Goal: Information Seeking & Learning: Learn about a topic

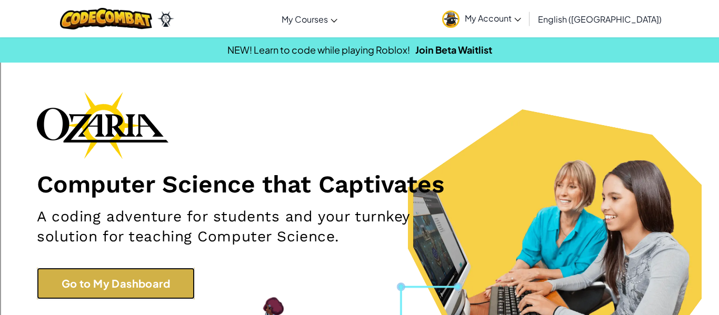
click at [156, 273] on link "Go to My Dashboard" at bounding box center [116, 284] width 158 height 32
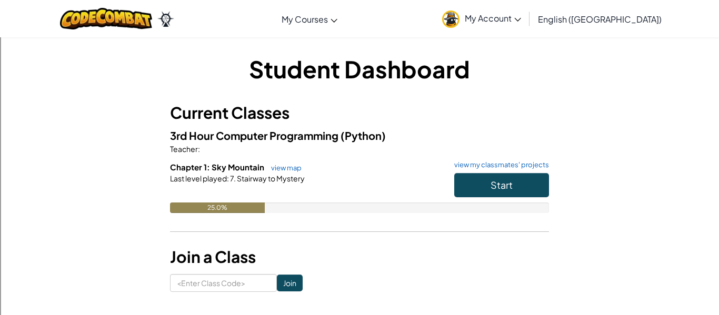
click at [156, 273] on div "Student Dashboard Current Classes 3rd Hour Computer Programming (Python) Teache…" at bounding box center [360, 172] width 616 height 239
click at [501, 181] on span "Start" at bounding box center [502, 185] width 22 height 12
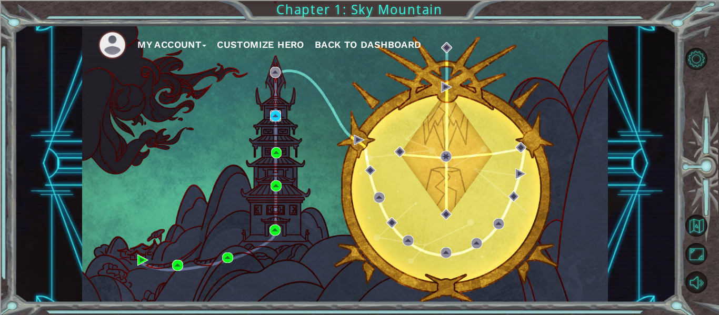
click at [274, 118] on img at bounding box center [275, 116] width 11 height 11
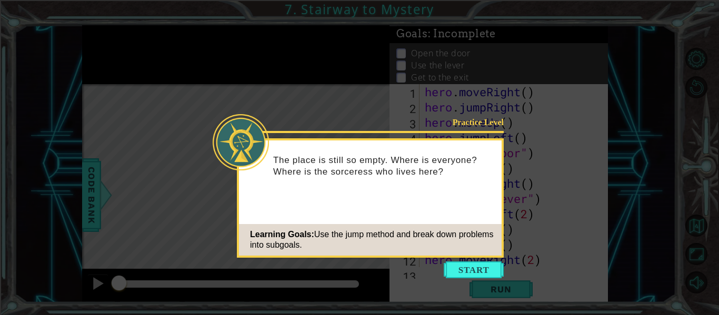
click at [471, 259] on icon at bounding box center [359, 157] width 719 height 315
click at [473, 267] on button "Start" at bounding box center [474, 270] width 60 height 17
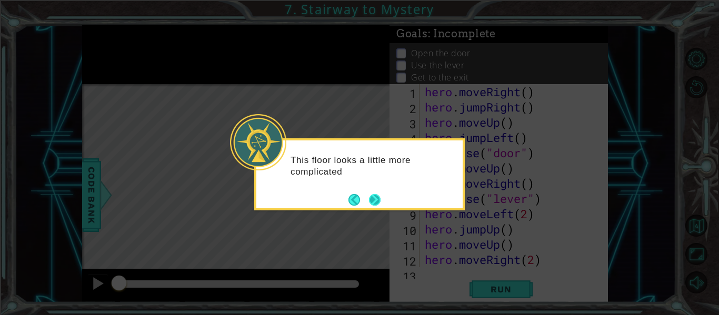
click at [367, 196] on button "Next" at bounding box center [374, 200] width 14 height 14
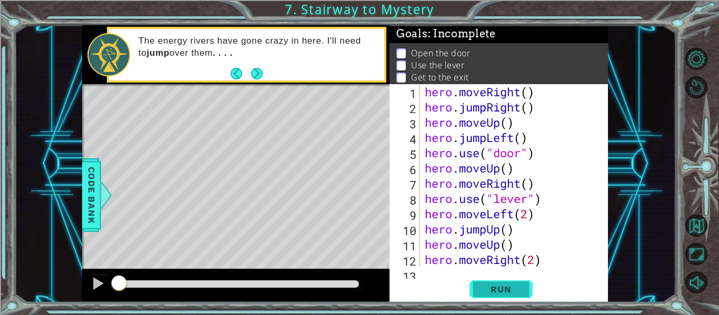
click at [502, 289] on span "Run" at bounding box center [501, 289] width 42 height 11
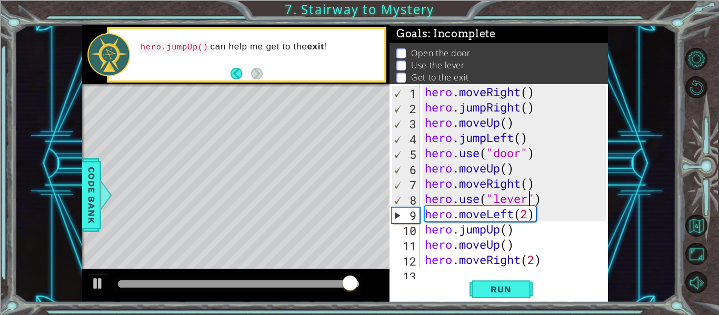
click at [530, 204] on div "hero . moveRight ( ) hero . jumpRight ( ) hero . moveUp ( ) hero . jumpLeft ( )…" at bounding box center [517, 191] width 188 height 214
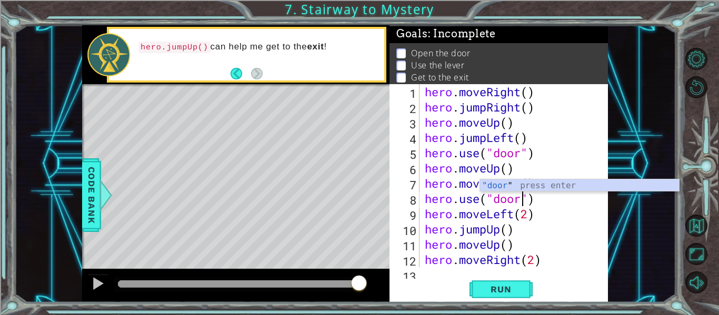
scroll to position [0, 5]
click at [603, 238] on div at bounding box center [600, 183] width 11 height 198
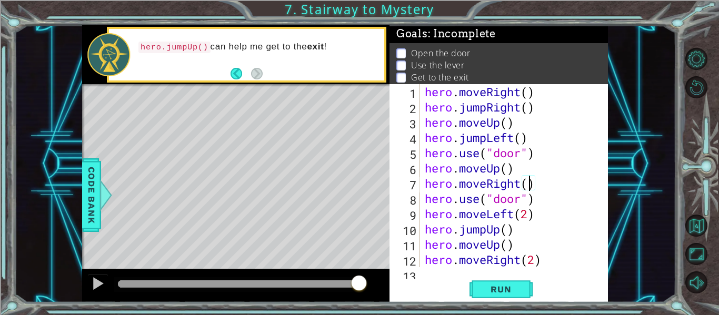
click at [530, 185] on div "hero . moveRight ( ) hero . jumpRight ( ) hero . moveUp ( ) hero . jumpLeft ( )…" at bounding box center [517, 191] width 188 height 214
click at [486, 289] on span "Run" at bounding box center [501, 289] width 42 height 11
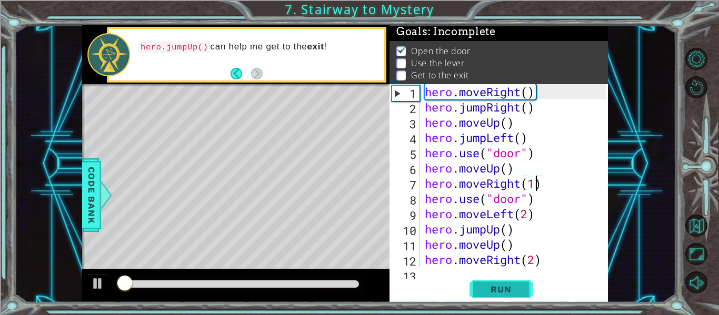
scroll to position [3, 0]
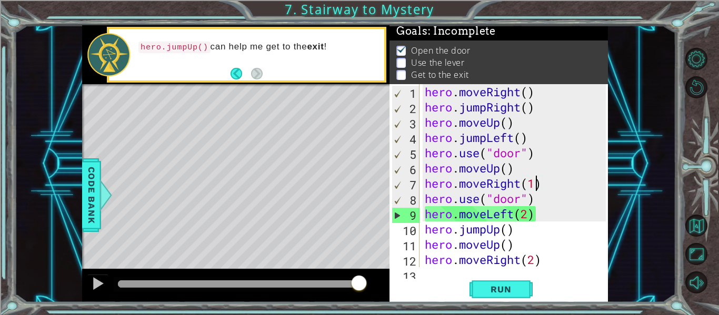
click at [514, 216] on div "hero . moveRight ( ) hero . jumpRight ( ) hero . moveUp ( ) hero . jumpLeft ( )…" at bounding box center [517, 191] width 188 height 214
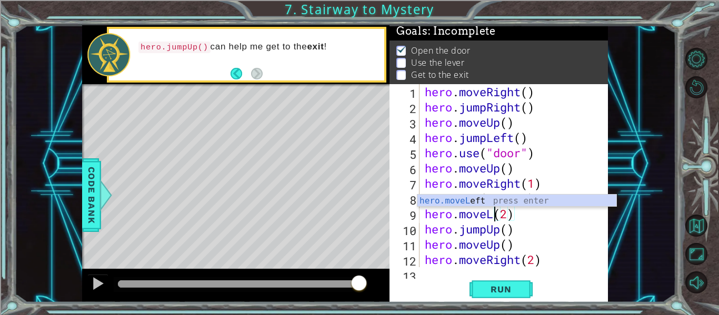
scroll to position [0, 3]
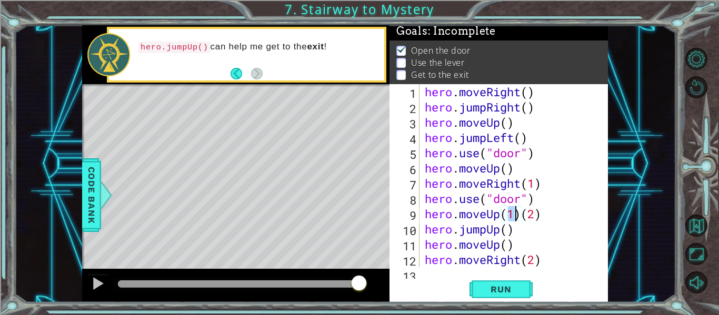
click at [542, 217] on div "hero . moveRight ( ) hero . jumpRight ( ) hero . moveUp ( ) hero . jumpLeft ( )…" at bounding box center [517, 191] width 188 height 214
type textarea "hero.moveUp(1)"
click at [499, 231] on div "hero . moveRight ( ) hero . jumpRight ( ) hero . moveUp ( ) hero . jumpLeft ( )…" at bounding box center [517, 191] width 188 height 214
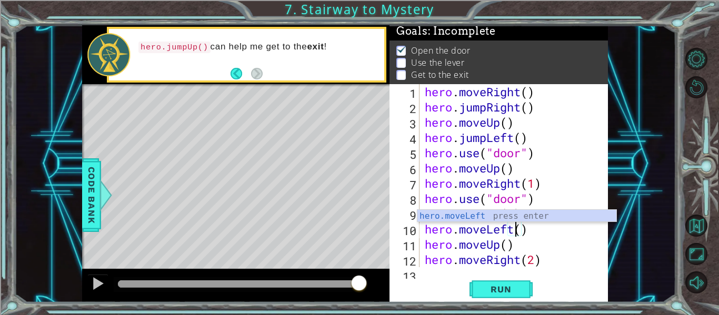
scroll to position [0, 4]
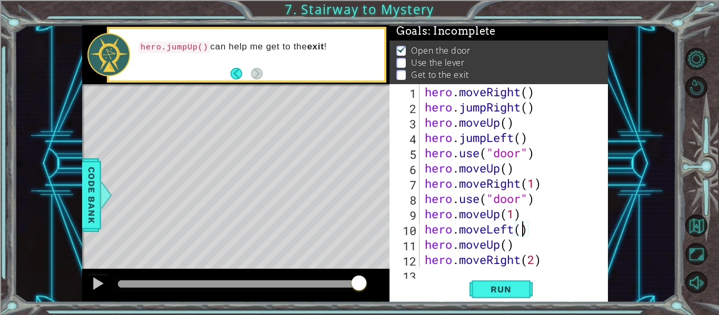
click at [523, 233] on div "hero . moveRight ( ) hero . jumpRight ( ) hero . moveUp ( ) hero . jumpLeft ( )…" at bounding box center [517, 191] width 188 height 214
click at [507, 248] on div "hero . moveRight ( ) hero . jumpRight ( ) hero . moveUp ( ) hero . jumpLeft ( )…" at bounding box center [517, 191] width 188 height 214
click at [501, 246] on div "hero . moveRight ( ) hero . jumpRight ( ) hero . moveUp ( ) hero . jumpLeft ( )…" at bounding box center [517, 191] width 188 height 214
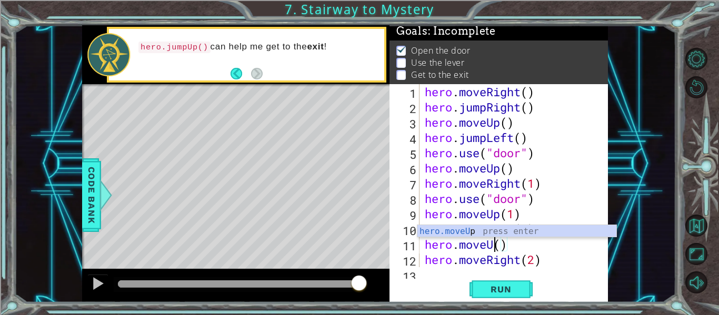
scroll to position [0, 3]
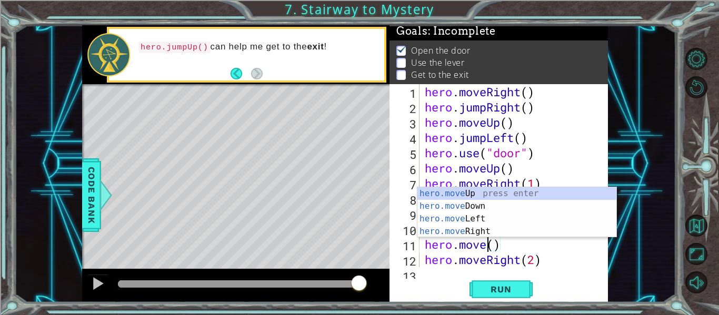
click at [608, 248] on div "hero.move() 1 2 3 4 5 6 7 8 9 10 11 12 13 hero . moveRight ( ) hero . jumpRight…" at bounding box center [498, 193] width 218 height 218
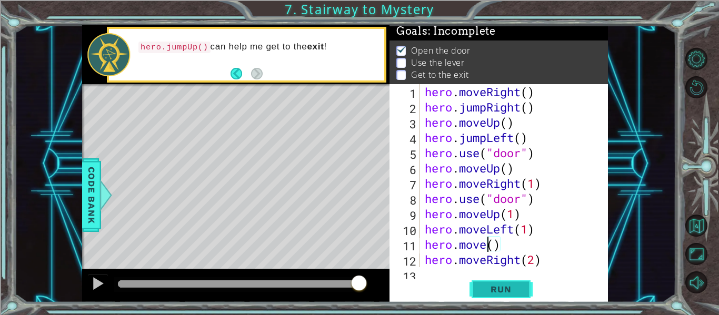
click at [504, 287] on span "Run" at bounding box center [501, 289] width 42 height 11
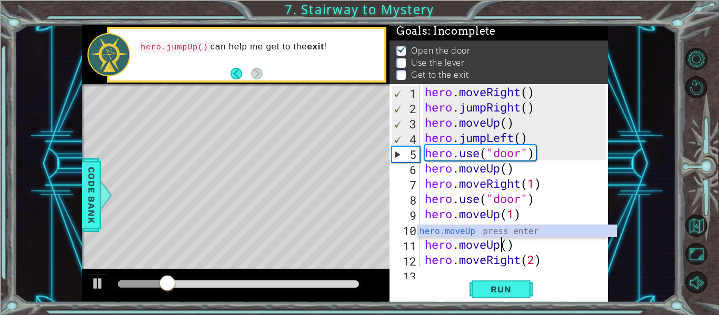
scroll to position [0, 4]
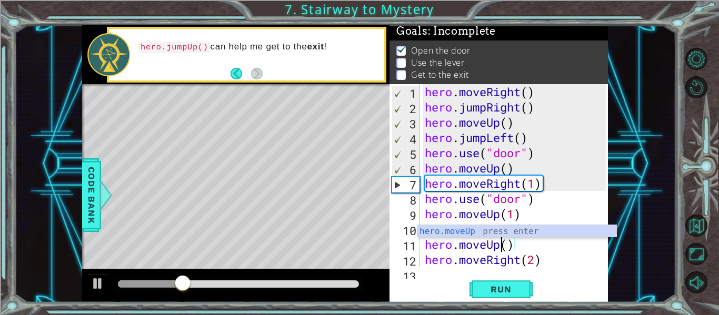
click at [635, 223] on div "1 ההההההההההההההההההההההההההההההההההההההההההההההההההההההההההההההההההההההההההההה…" at bounding box center [345, 163] width 662 height 277
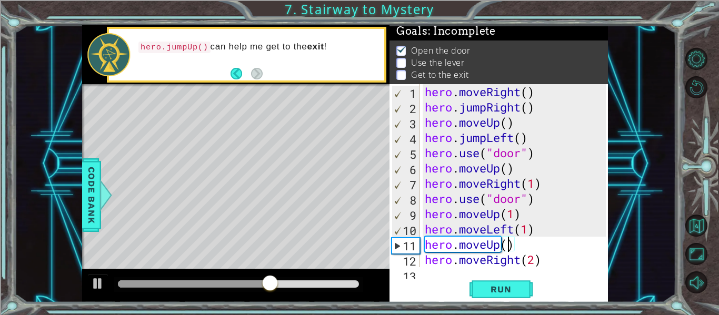
click at [506, 248] on div "hero . moveRight ( ) hero . jumpRight ( ) hero . moveUp ( ) hero . jumpLeft ( )…" at bounding box center [517, 191] width 188 height 214
click at [521, 258] on div "hero . moveRight ( ) hero . jumpRight ( ) hero . moveUp ( ) hero . jumpLeft ( )…" at bounding box center [517, 191] width 188 height 214
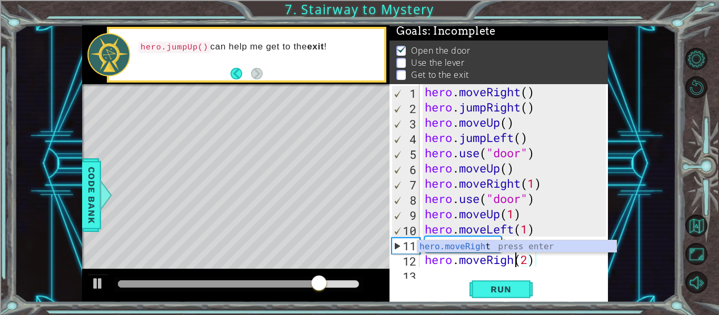
type textarea "hero.moveRigh(2)"
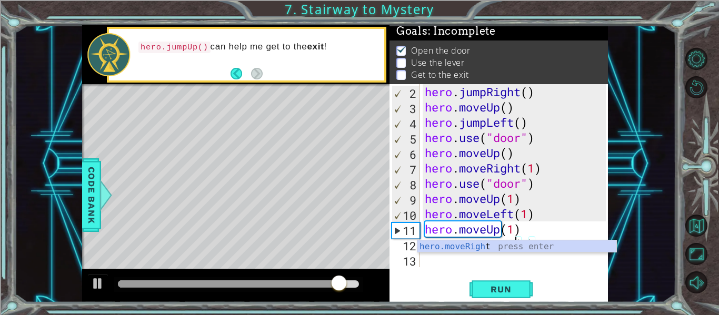
click at [538, 264] on div "hero . jumpRight ( ) hero . moveUp ( ) hero . jumpLeft ( ) hero . use ( "door" …" at bounding box center [517, 191] width 188 height 214
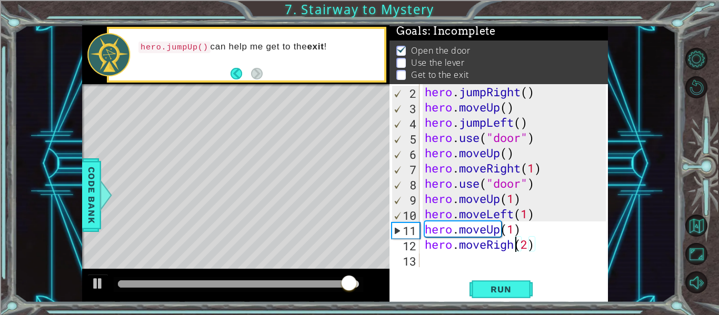
click at [513, 246] on div "hero . jumpRight ( ) hero . moveUp ( ) hero . jumpLeft ( ) hero . use ( "door" …" at bounding box center [517, 191] width 188 height 214
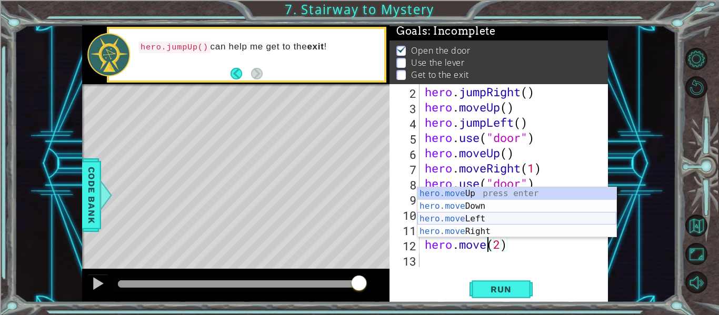
click at [495, 218] on div "hero.move Up press enter hero.move Down press enter hero.move Left press enter …" at bounding box center [516, 225] width 199 height 76
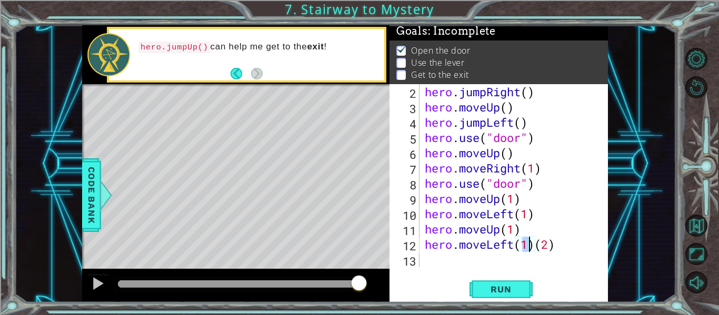
click at [557, 249] on div "hero . jumpRight ( ) hero . moveUp ( ) hero . jumpLeft ( ) hero . use ( "door" …" at bounding box center [517, 191] width 188 height 214
type textarea "hero.moveLeft(1)"
click at [528, 245] on div "hero . jumpRight ( ) hero . moveUp ( ) hero . jumpLeft ( ) hero . use ( "door" …" at bounding box center [517, 191] width 188 height 214
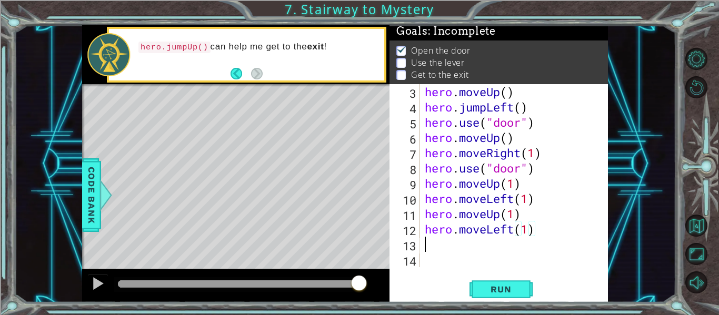
scroll to position [31, 0]
click at [496, 291] on span "Run" at bounding box center [501, 289] width 42 height 11
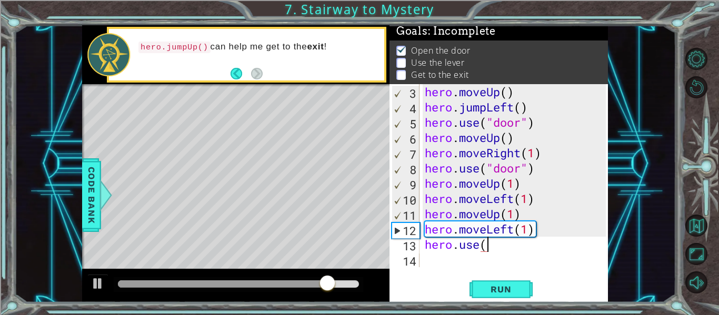
scroll to position [0, 3]
type textarea "hero.use("lever"
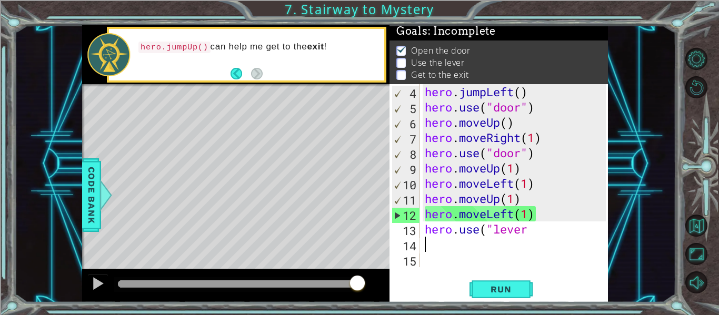
scroll to position [46, 0]
type textarea "'"
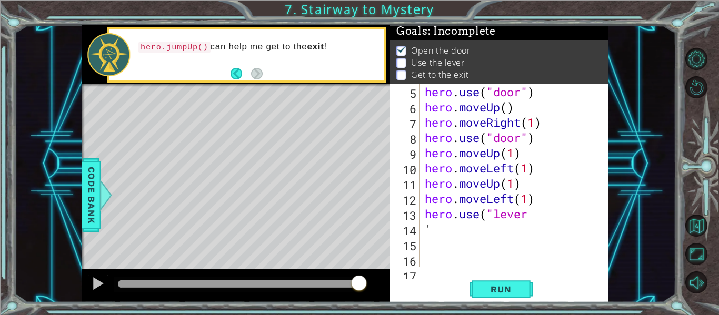
type textarea "0"
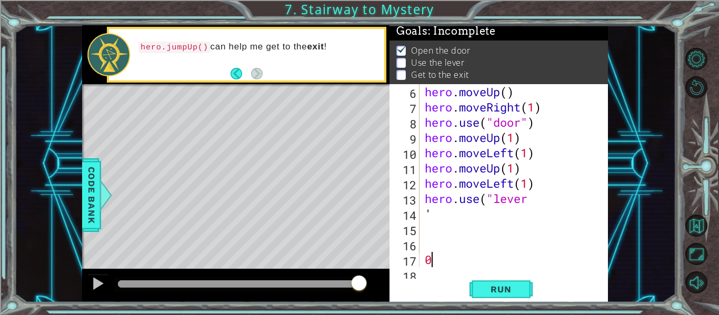
scroll to position [92, 0]
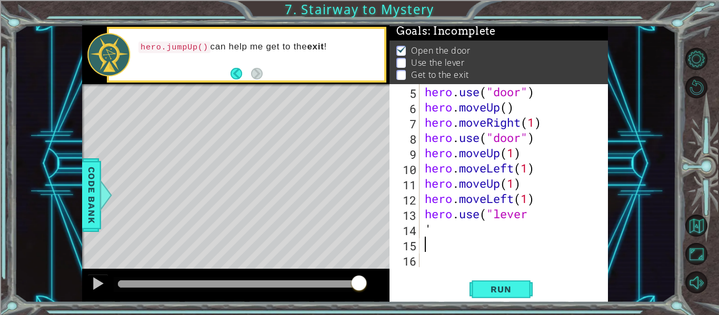
type textarea "'"
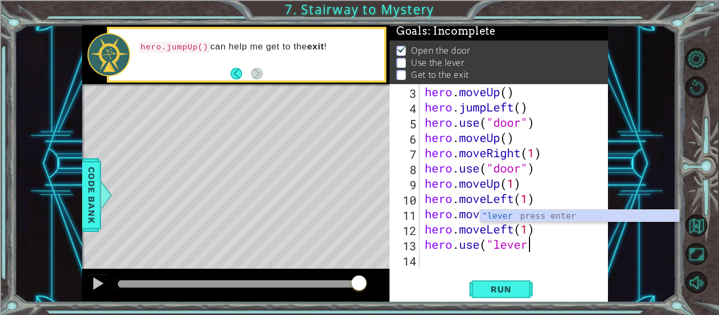
scroll to position [0, 5]
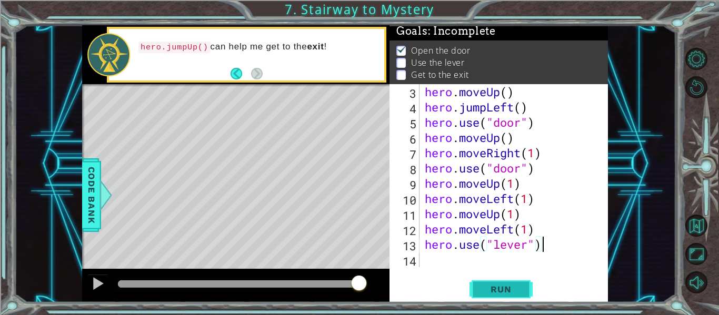
type textarea "hero.use("lever")"
click at [499, 295] on span "Run" at bounding box center [501, 289] width 42 height 11
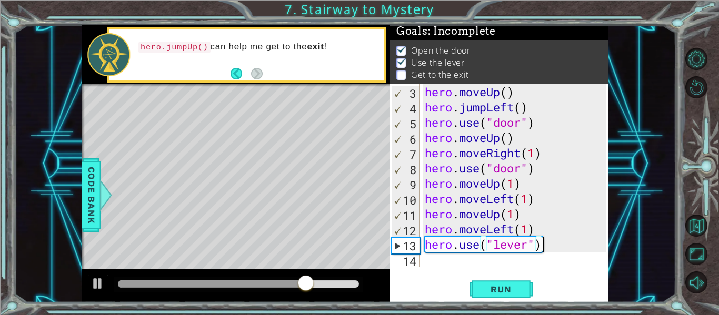
click at [426, 265] on div "hero . moveUp ( ) hero . jumpLeft ( ) hero . use ( "door" ) hero . moveUp ( ) h…" at bounding box center [517, 191] width 188 height 214
type textarea "h"
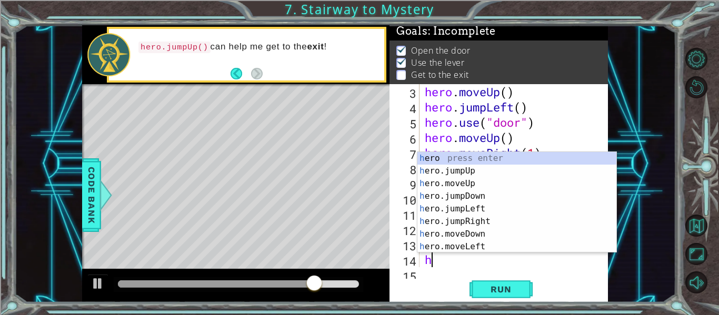
scroll to position [46, 0]
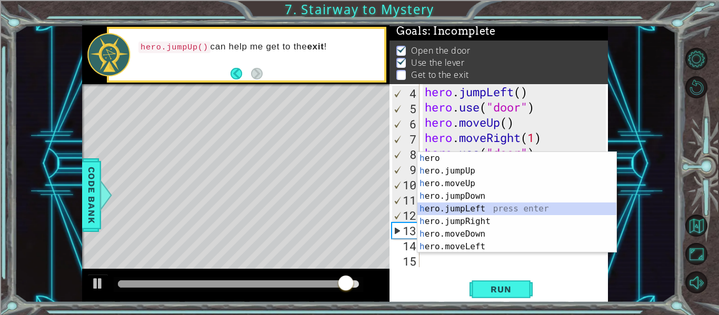
click at [485, 214] on div "h ero press enter h ero.jumpUp press enter h ero.moveUp press enter h ero.jumpD…" at bounding box center [516, 215] width 199 height 126
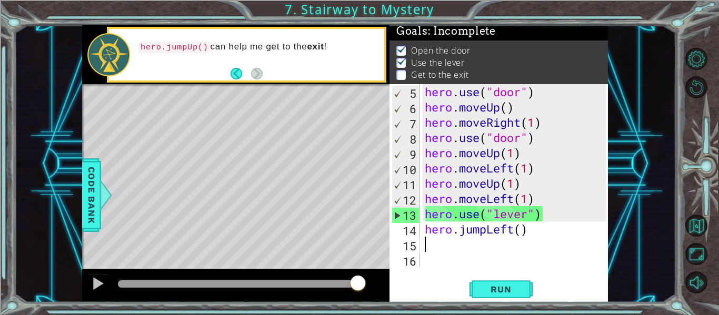
click at [521, 234] on div "hero . use ( "door" ) hero . moveUp ( ) hero . moveRight ( 1 ) hero . use ( "do…" at bounding box center [517, 191] width 188 height 214
type textarea "hero.jumpLeft(2)"
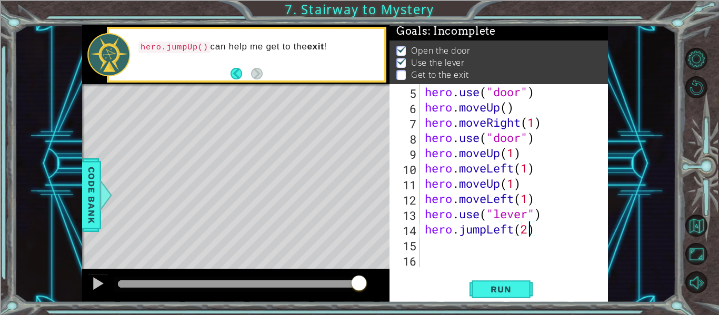
scroll to position [0, 5]
click at [424, 246] on div "hero . use ( "door" ) hero . moveUp ( ) hero . moveRight ( 1 ) hero . use ( "do…" at bounding box center [517, 191] width 188 height 214
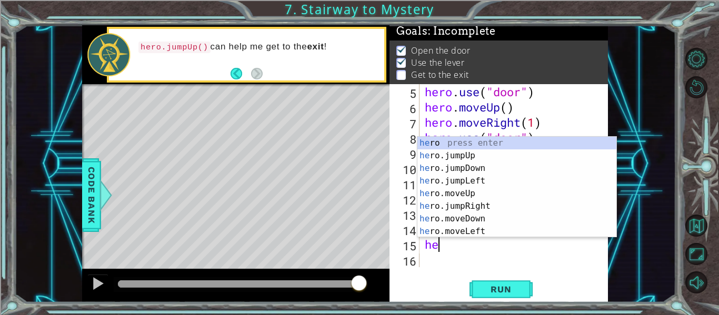
type textarea "her"
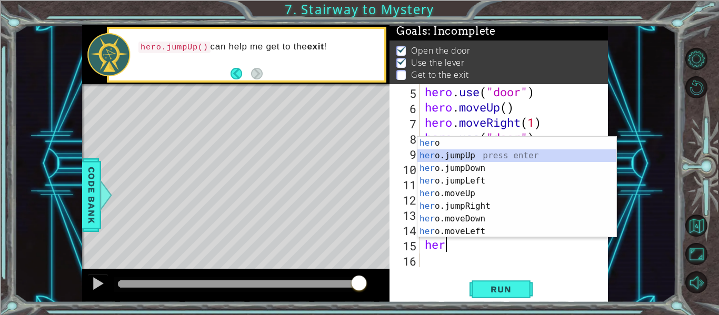
click at [475, 155] on div "her o press enter her o.jumpUp press enter her o.jumpDown press enter her o.jum…" at bounding box center [516, 200] width 199 height 126
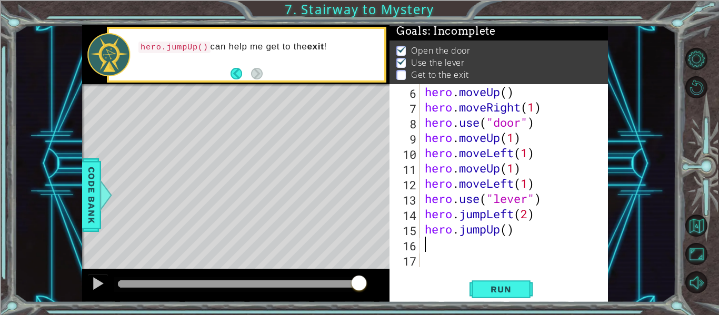
scroll to position [76, 0]
click at [507, 283] on button "Run" at bounding box center [500, 290] width 63 height 22
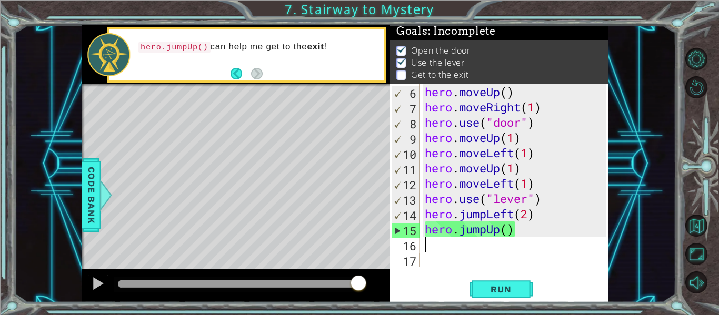
type textarea "h"
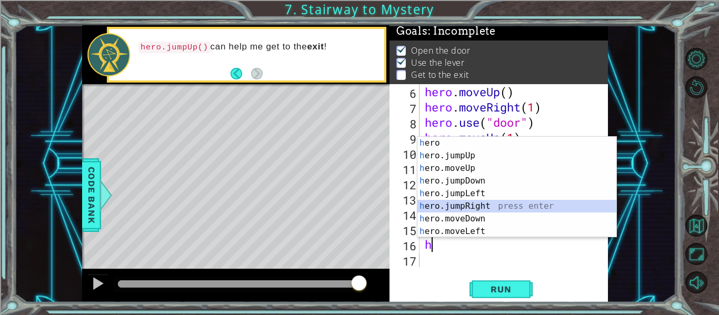
click at [472, 207] on div "h ero press enter h ero.jumpUp press enter h ero.moveUp press enter h ero.jumpD…" at bounding box center [516, 200] width 199 height 126
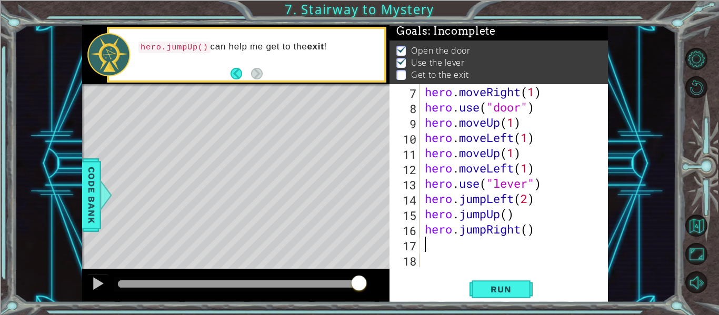
scroll to position [92, 0]
click at [519, 231] on div "hero . moveRight ( 1 ) hero . use ( "door" ) hero . moveUp ( 1 ) hero . moveLef…" at bounding box center [517, 191] width 188 height 214
click at [479, 235] on div "hero . moveRight ( 1 ) hero . use ( "door" ) hero . moveUp ( 1 ) hero . moveLef…" at bounding box center [517, 191] width 188 height 214
type textarea "hero."
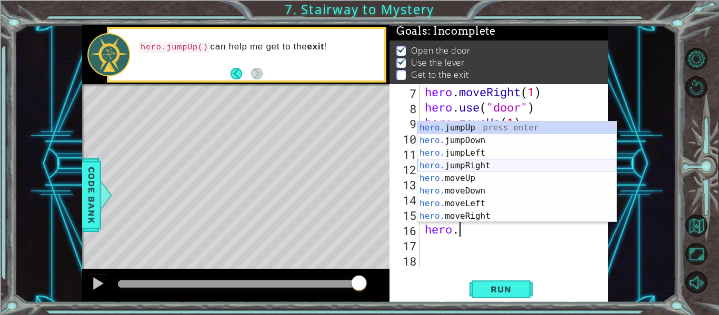
click at [479, 165] on div "hero. jumpUp press enter hero. jumpDown press enter hero. jumpLeft press enter …" at bounding box center [516, 185] width 199 height 126
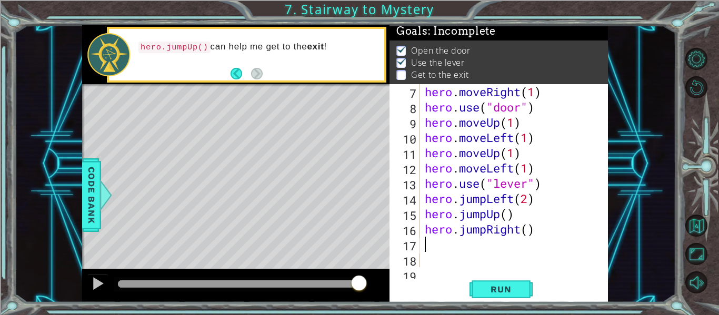
click at [536, 232] on div "hero . moveRight ( 1 ) hero . use ( "door" ) hero . moveUp ( 1 ) hero . moveLef…" at bounding box center [517, 191] width 188 height 214
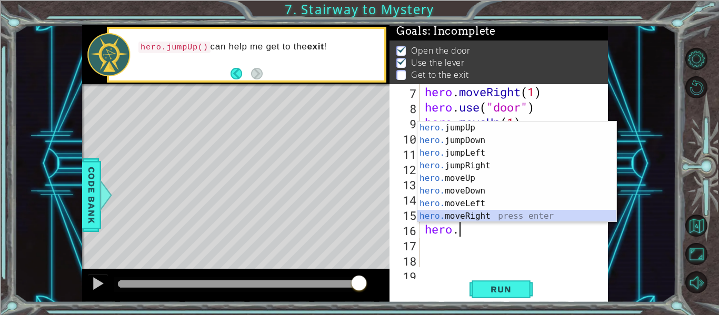
click at [498, 213] on div "hero. jumpUp press enter hero. jumpDown press enter hero. jumpLeft press enter …" at bounding box center [516, 185] width 199 height 126
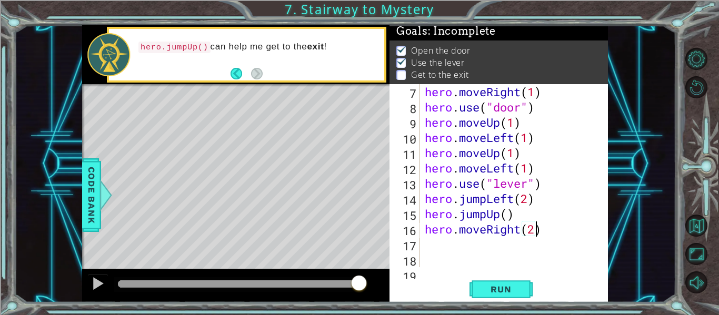
scroll to position [0, 5]
type textarea "hero.moveRight(2)"
click at [523, 284] on button "Run" at bounding box center [500, 290] width 63 height 22
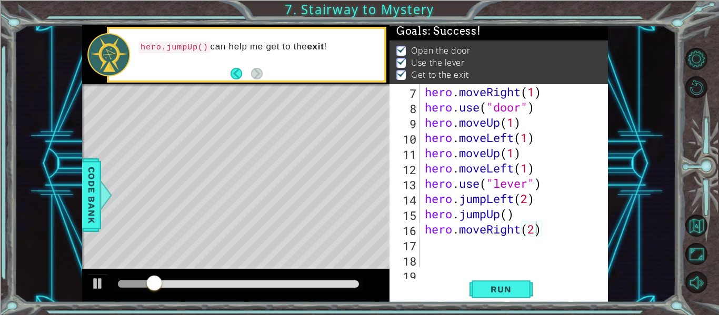
click at [361, 239] on div "Level Map" at bounding box center [325, 239] width 486 height 310
click at [334, 234] on div "Level Map" at bounding box center [325, 239] width 486 height 310
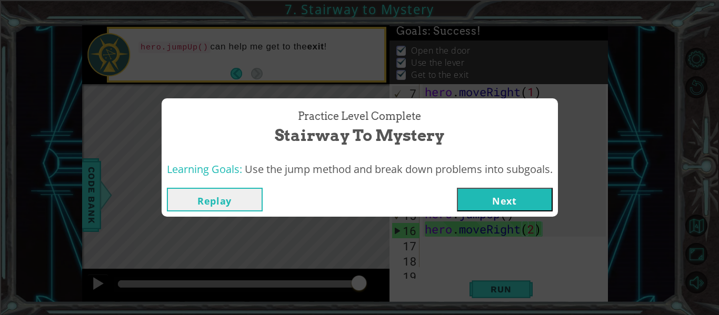
click at [483, 194] on button "Next" at bounding box center [505, 200] width 96 height 24
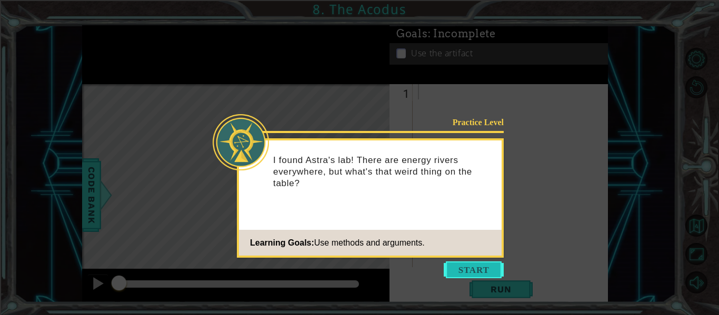
click at [483, 272] on button "Start" at bounding box center [474, 270] width 60 height 17
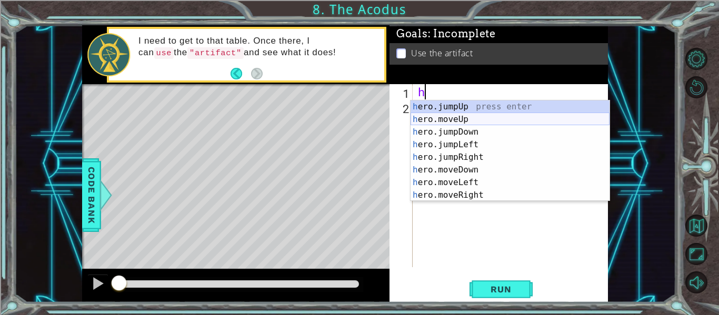
click at [463, 123] on div "h ero.jumpUp press enter h ero.moveUp press enter h ero.jumpDown press enter h …" at bounding box center [510, 164] width 199 height 126
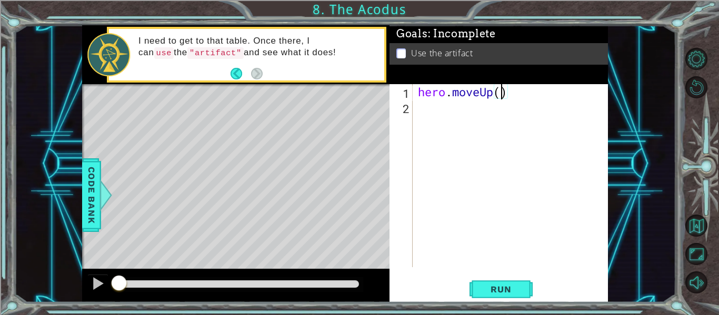
type textarea "hero.moveUp(2)"
click at [425, 109] on div "hero . moveUp ( 2 )" at bounding box center [513, 191] width 195 height 214
type textarea "h"
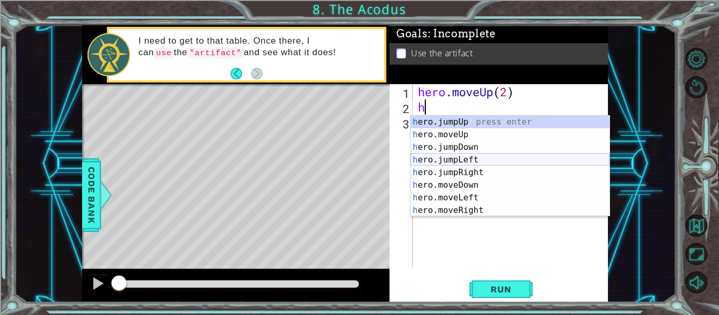
click at [467, 161] on div "h ero.jumpUp press enter h ero.moveUp press enter h ero.jumpDown press enter h …" at bounding box center [510, 179] width 199 height 126
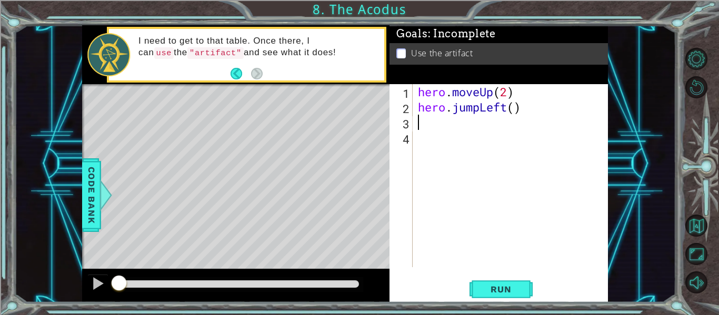
click at [524, 107] on div "hero . moveUp ( 2 ) hero . jumpLeft ( )" at bounding box center [513, 191] width 195 height 214
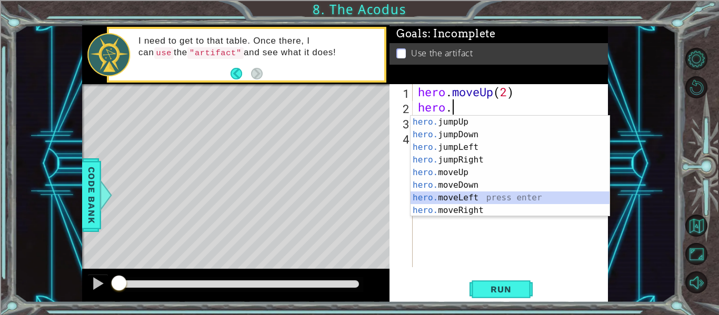
click at [488, 199] on div "hero. jumpUp press enter hero. jumpDown press enter hero. jumpLeft press enter …" at bounding box center [510, 179] width 199 height 126
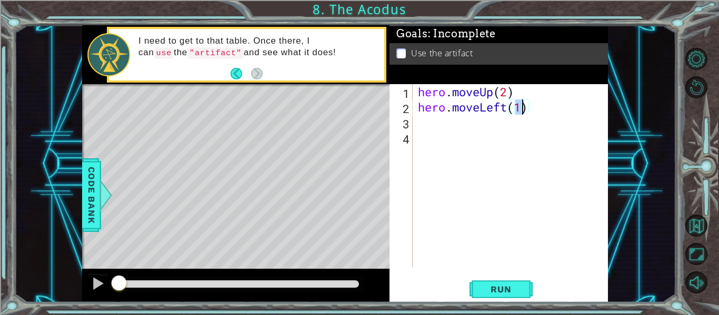
type textarea "hero.moveLeft()"
click at [419, 126] on div "hero . moveUp ( 2 ) hero . moveLeft ( )" at bounding box center [513, 191] width 195 height 214
type textarea "g"
type textarea "h"
type textarea "g"
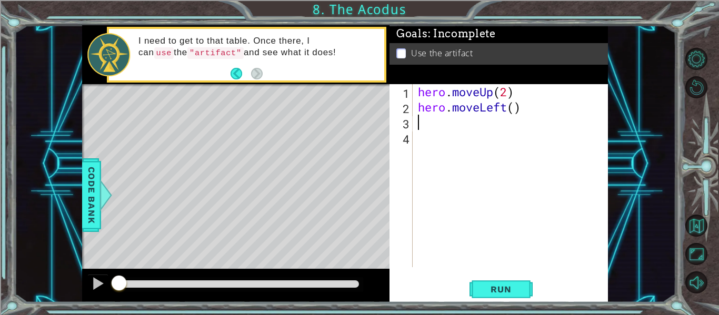
type textarea "l"
type textarea "b"
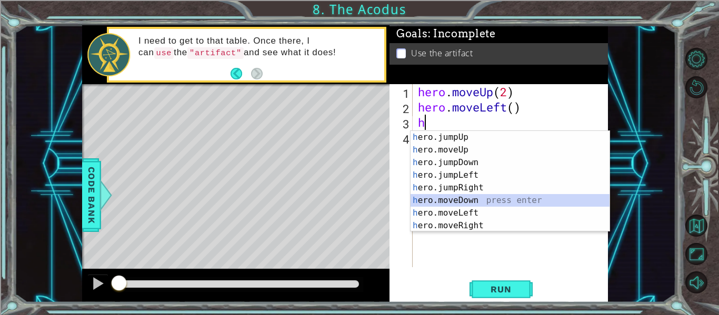
click at [475, 200] on div "h ero.jumpUp press enter h ero.moveUp press enter h ero.jumpDown press enter h …" at bounding box center [510, 194] width 199 height 126
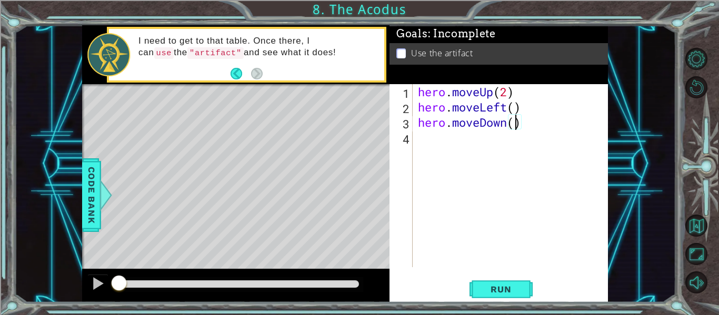
type textarea "hero.moveDown(2)"
click at [430, 133] on div "hero . moveUp ( 2 ) hero . moveLeft ( ) hero . moveDown ( 2 )" at bounding box center [513, 191] width 195 height 214
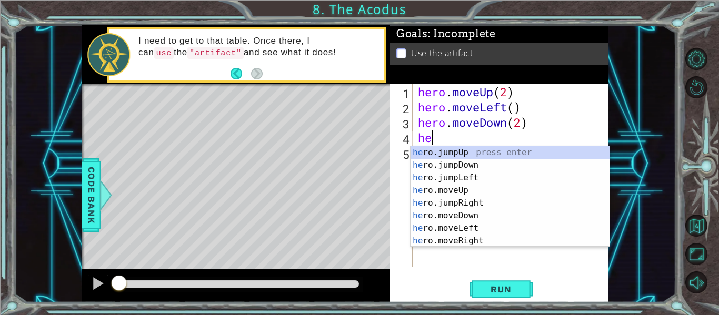
type textarea "her"
click at [475, 174] on div "her o.jumpUp press enter her o.jumpDown press enter her o.jumpLeft press enter …" at bounding box center [510, 209] width 199 height 126
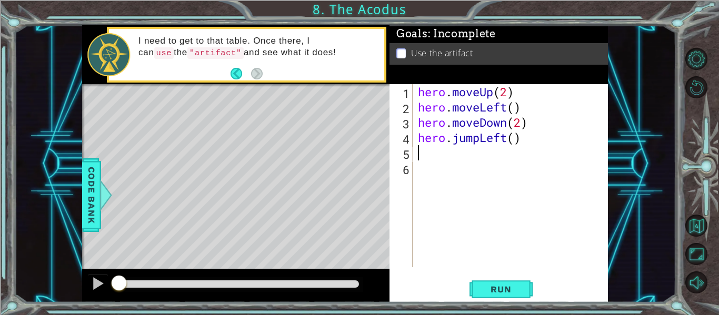
scroll to position [0, 0]
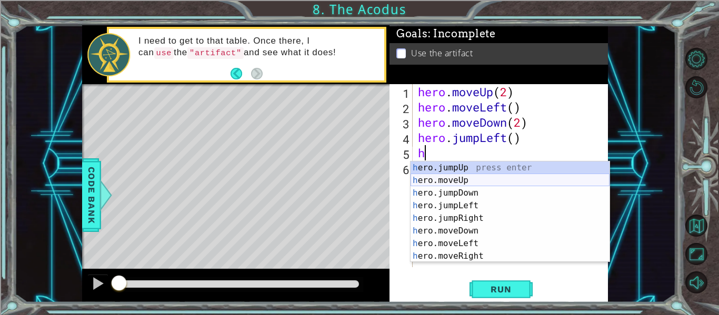
click at [453, 179] on div "h ero.jumpUp press enter h ero.moveUp press enter h ero.jumpDown press enter h …" at bounding box center [510, 225] width 199 height 126
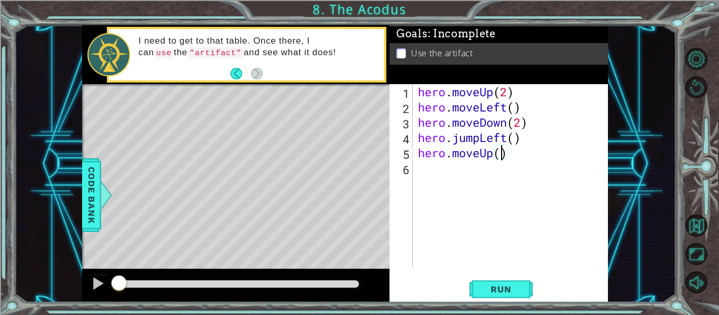
type textarea "hero.moveUp(2)"
click at [421, 174] on div "hero . moveUp ( 2 ) hero . moveLeft ( ) hero . moveDown ( 2 ) hero . jumpLeft (…" at bounding box center [513, 191] width 195 height 214
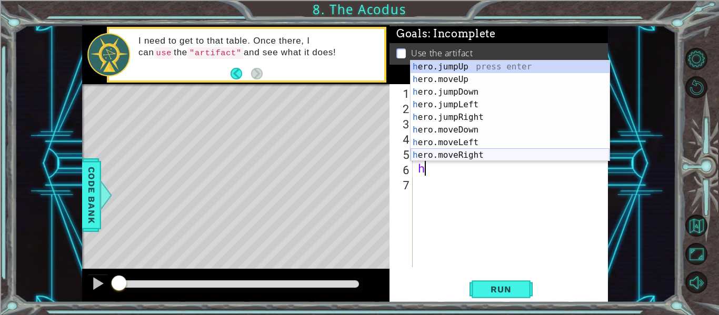
click at [474, 155] on div "h ero.jumpUp press enter h ero.moveUp press enter h ero.jumpDown press enter h …" at bounding box center [510, 124] width 199 height 126
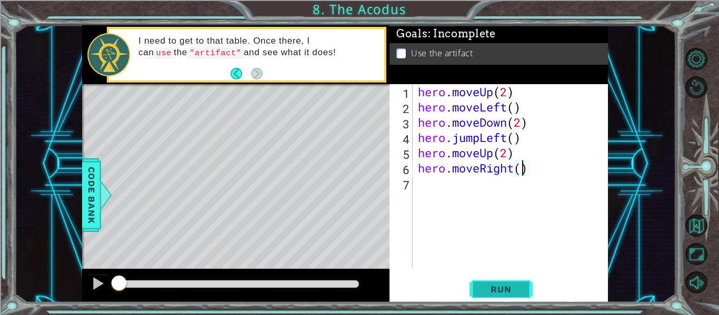
type textarea "hero.moveRight()"
click at [514, 296] on button "Run" at bounding box center [500, 290] width 63 height 22
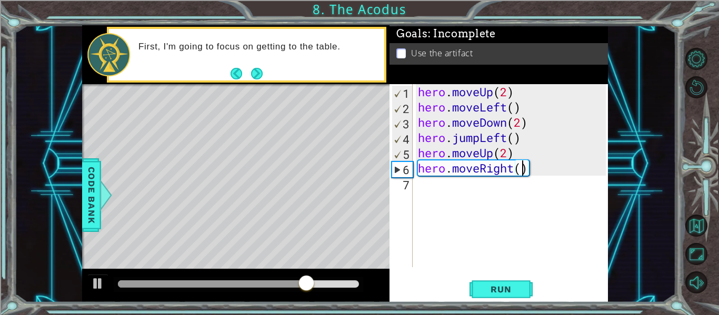
click at [419, 186] on div "hero . moveUp ( 2 ) hero . moveLeft ( ) hero . moveDown ( 2 ) hero . jumpLeft (…" at bounding box center [513, 191] width 195 height 214
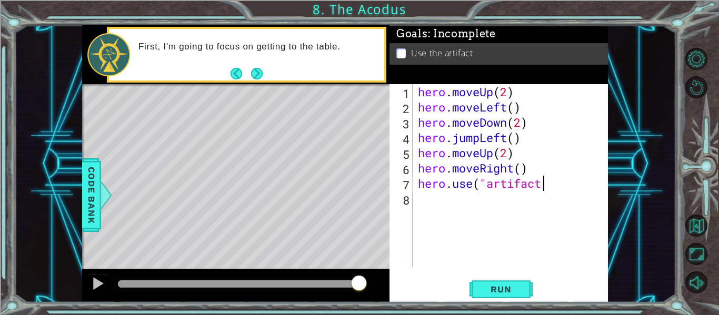
scroll to position [0, 5]
type textarea "hero.use("artifact")"
click at [504, 291] on span "Run" at bounding box center [501, 289] width 42 height 11
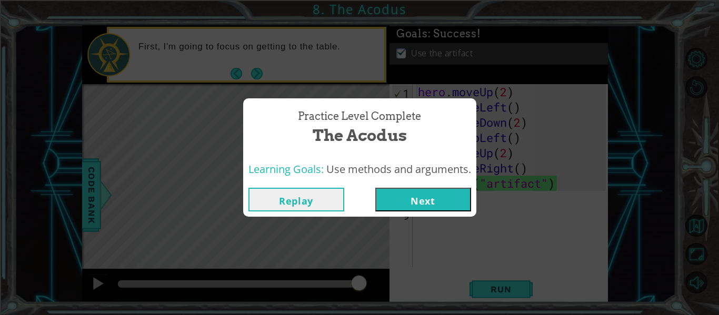
click at [446, 209] on button "Next" at bounding box center [423, 200] width 96 height 24
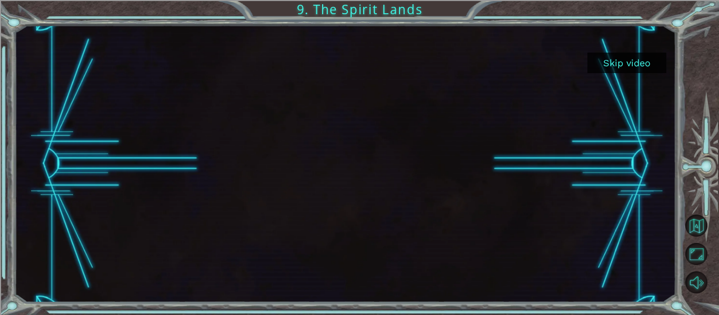
click at [639, 68] on button "Skip video" at bounding box center [626, 63] width 79 height 21
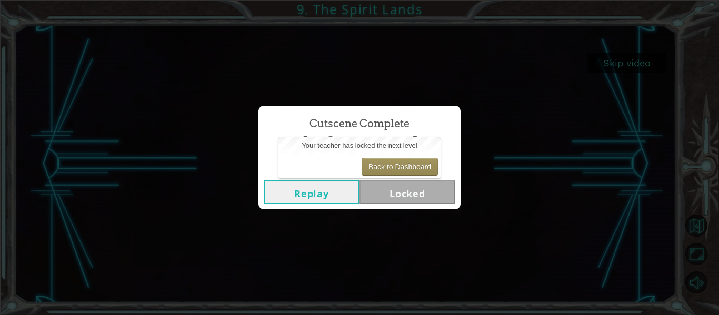
click at [336, 197] on button "Replay" at bounding box center [312, 193] width 96 height 24
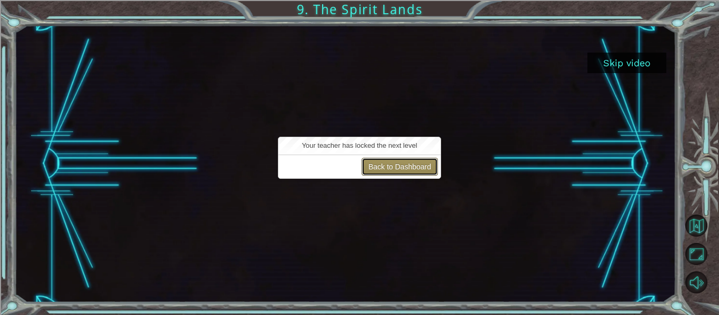
click at [407, 170] on button "Back to Dashboard" at bounding box center [400, 167] width 76 height 18
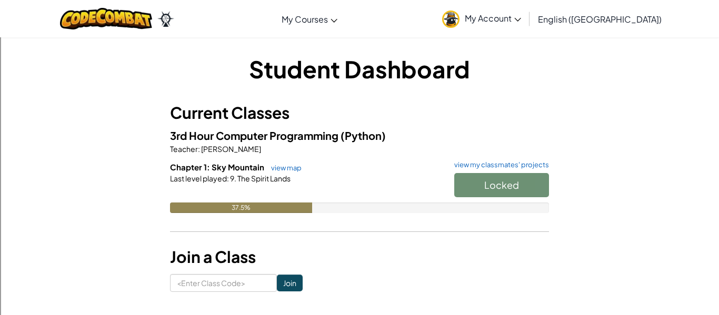
click at [263, 167] on span "Chapter 1: Sky Mountain" at bounding box center [218, 167] width 96 height 10
click at [295, 168] on link "view map" at bounding box center [284, 168] width 36 height 8
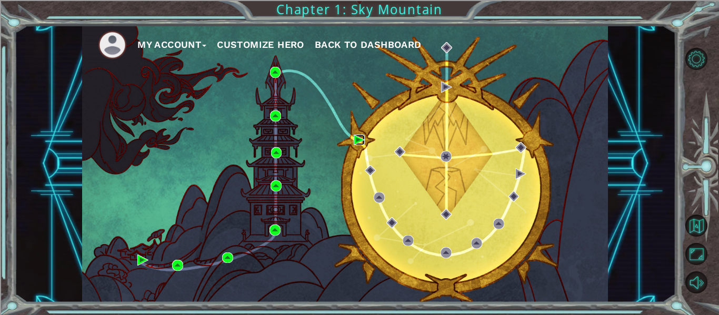
click at [358, 143] on img at bounding box center [359, 140] width 11 height 11
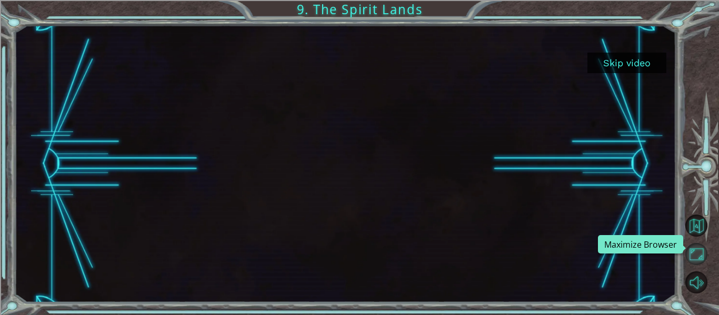
click at [698, 256] on button "Maximize Browser" at bounding box center [696, 254] width 22 height 22
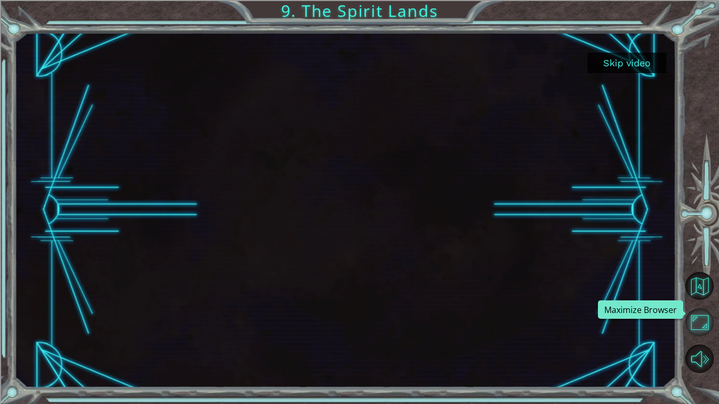
click at [698, 315] on button "Maximize Browser" at bounding box center [699, 322] width 28 height 28
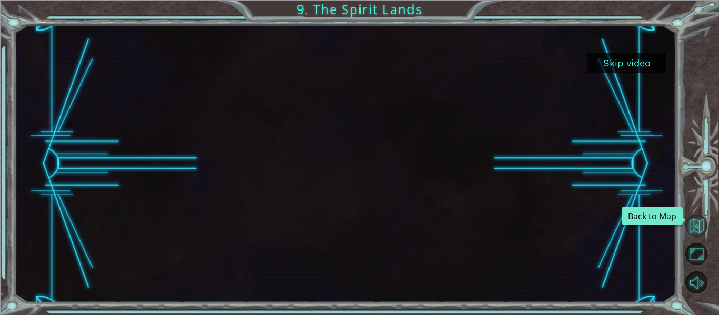
click at [699, 228] on button "Back to Map" at bounding box center [696, 226] width 22 height 22
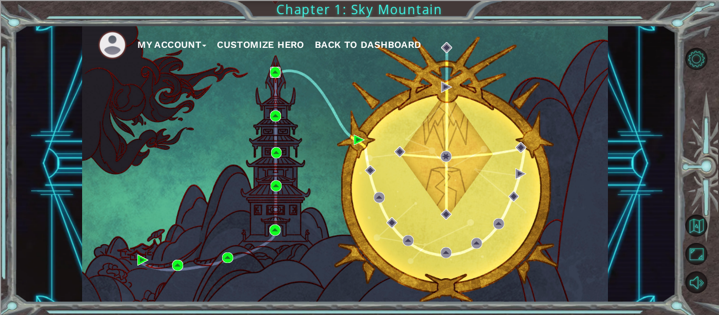
click at [274, 74] on img at bounding box center [275, 72] width 11 height 11
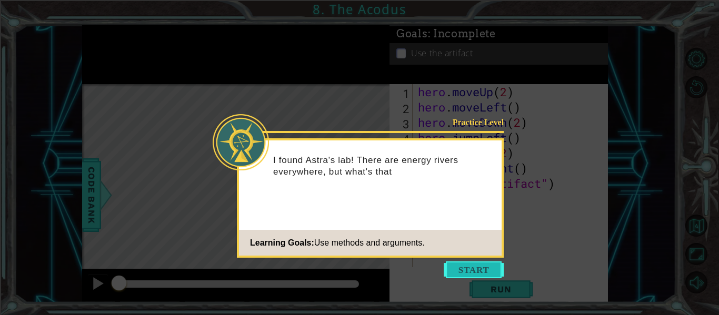
click at [463, 266] on button "Start" at bounding box center [474, 270] width 60 height 17
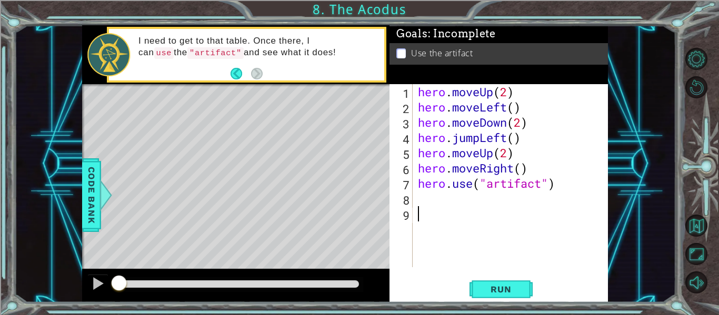
click at [247, 41] on p "I need to get to that table. Once there, I can use the "artifact" and see what …" at bounding box center [257, 47] width 238 height 24
click at [5, 128] on div "1 ההההההההההההההההההההההההההההההההההההההההההההההההההההההההההההההההההההההההההההה…" at bounding box center [359, 157] width 719 height 315
click at [228, 64] on div "I need to get to that table. Once there, I can use the "artifact" and see what …" at bounding box center [257, 54] width 253 height 49
click at [235, 59] on div "I need to get to that table. Once there, I can use the "artifact" and see what …" at bounding box center [257, 54] width 253 height 49
click at [511, 288] on span "Run" at bounding box center [501, 289] width 42 height 11
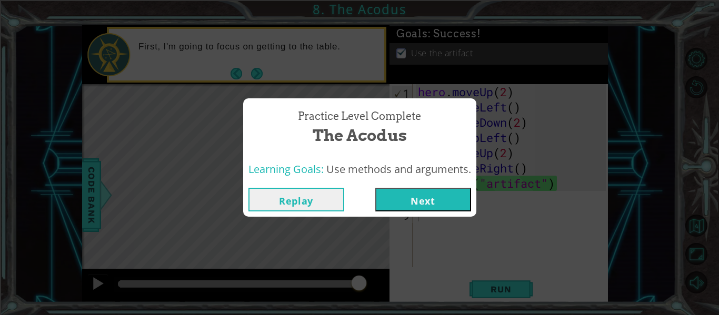
click at [419, 197] on button "Next" at bounding box center [423, 200] width 96 height 24
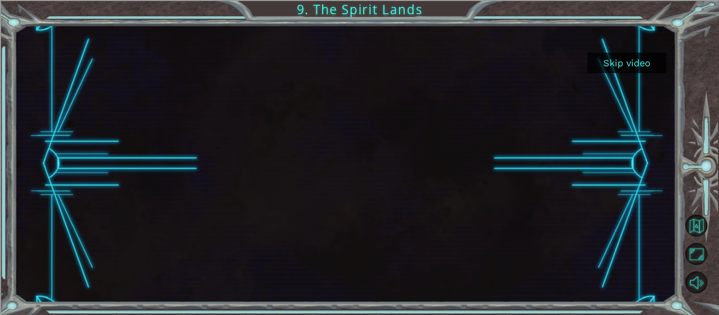
click at [629, 57] on button "Skip video" at bounding box center [626, 63] width 79 height 21
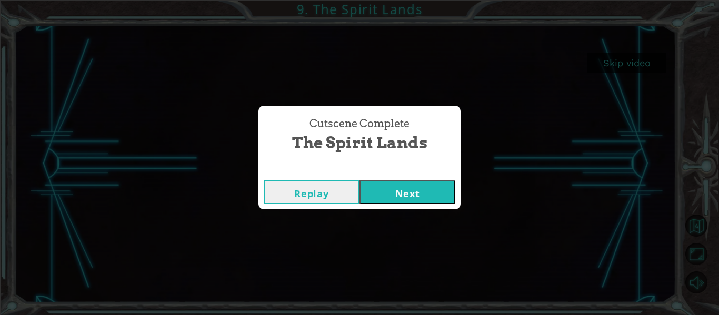
click at [391, 182] on button "Next" at bounding box center [407, 193] width 96 height 24
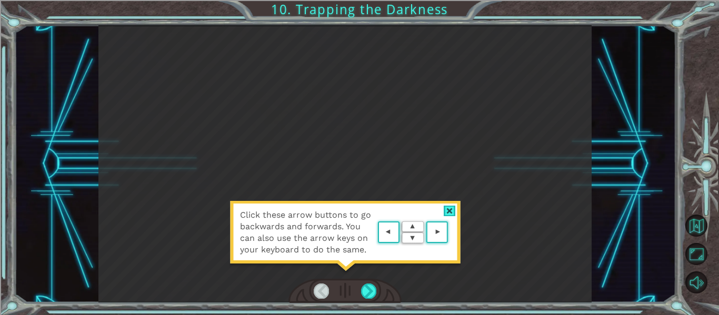
click at [449, 207] on div at bounding box center [450, 211] width 12 height 11
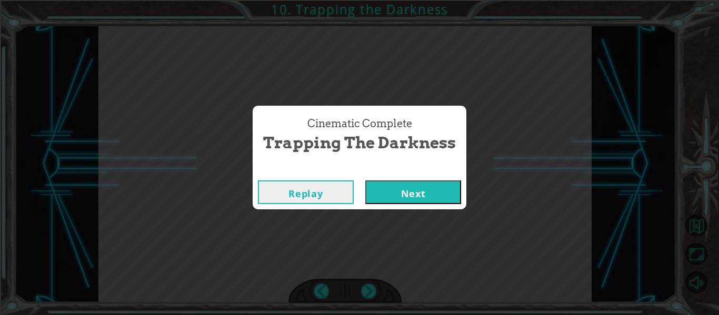
click at [395, 195] on button "Next" at bounding box center [413, 193] width 96 height 24
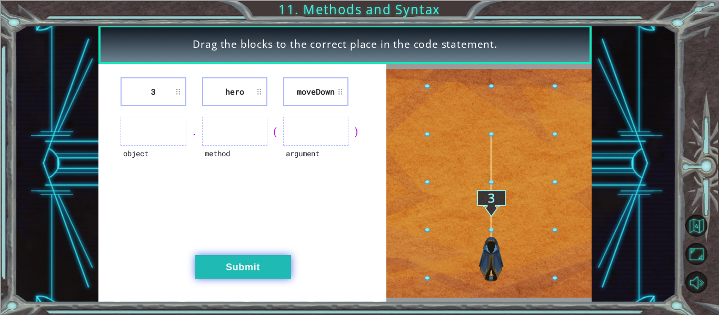
click at [270, 263] on button "Submit" at bounding box center [243, 267] width 96 height 24
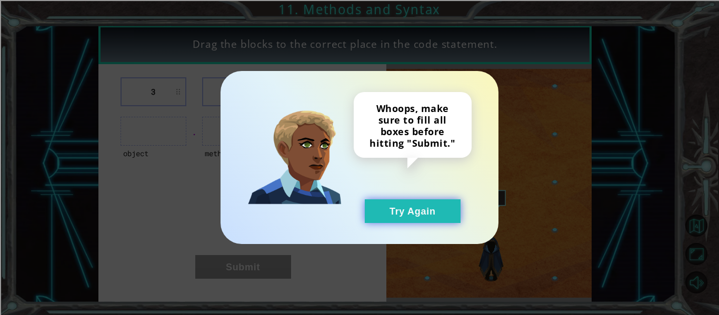
click at [393, 218] on button "Try Again" at bounding box center [413, 211] width 96 height 24
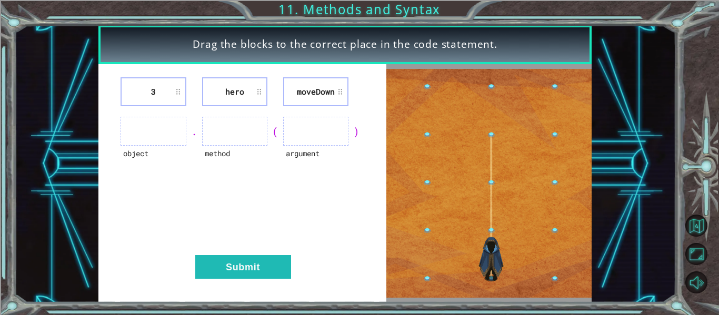
click at [301, 118] on ul at bounding box center [315, 131] width 65 height 29
click at [307, 128] on ul at bounding box center [315, 131] width 65 height 29
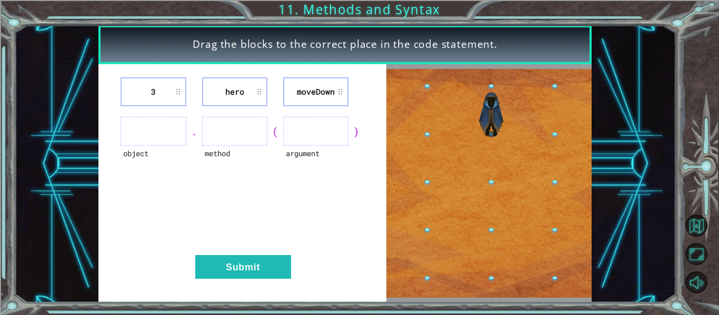
click at [317, 142] on ul at bounding box center [315, 131] width 65 height 29
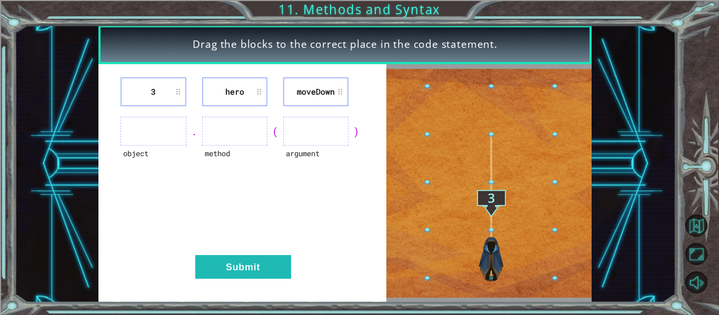
click at [317, 142] on ul at bounding box center [315, 131] width 65 height 29
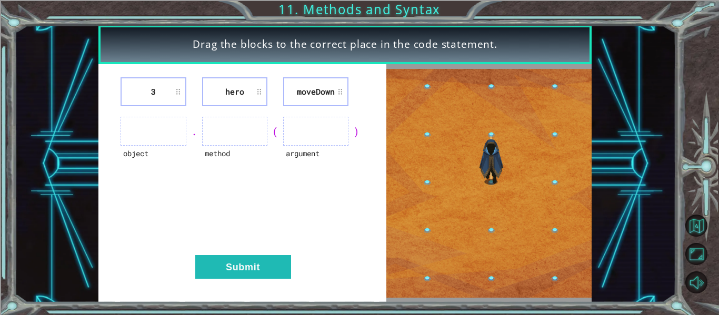
click at [152, 91] on li "3" at bounding box center [153, 91] width 65 height 29
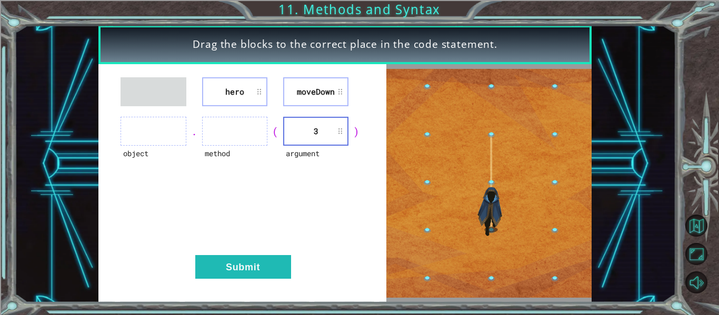
click at [234, 138] on ul at bounding box center [234, 131] width 65 height 29
click at [249, 132] on ul at bounding box center [234, 131] width 65 height 29
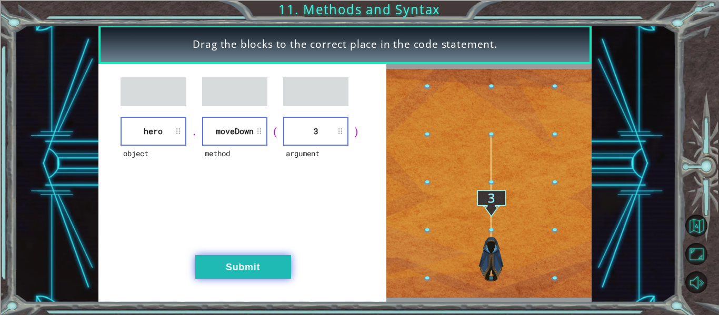
click at [262, 264] on button "Submit" at bounding box center [243, 267] width 96 height 24
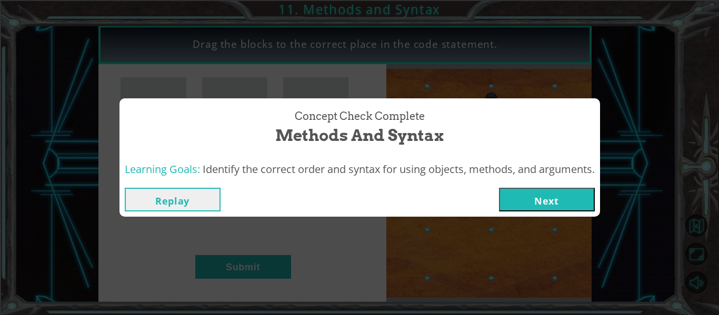
click at [540, 191] on button "Next" at bounding box center [547, 200] width 96 height 24
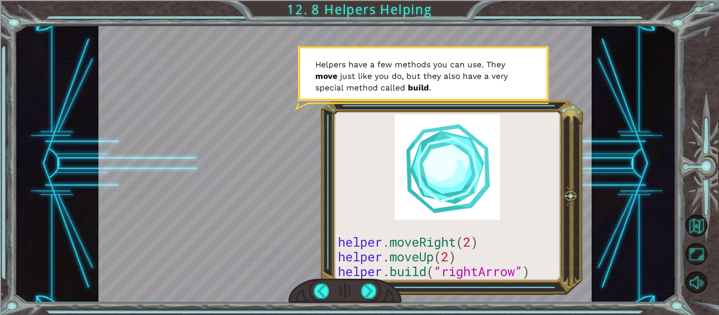
click at [671, 233] on div "helper . moveRight ( 2 ) helper . moveUp ( 2 ) helper . build ( “rightArrow” ) …" at bounding box center [345, 163] width 662 height 277
